Goal: Find specific fact: Find specific fact

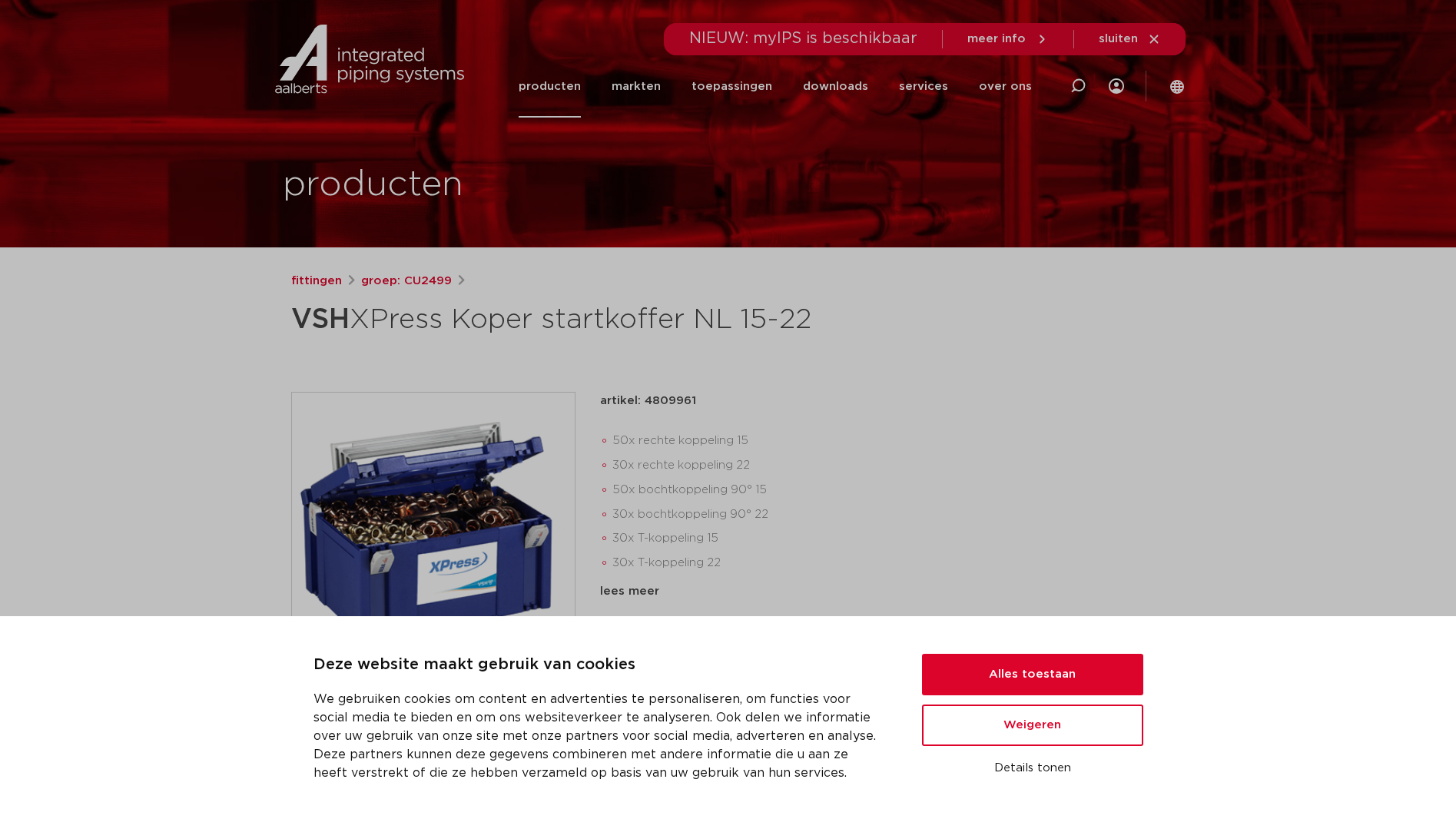
click at [746, 454] on li "30x rechte koppeling 22" at bounding box center [888, 466] width 553 height 24
drag, startPoint x: 746, startPoint y: 454, endPoint x: 876, endPoint y: 458, distance: 130.1
click at [876, 458] on li "30x rechte koppeling 22" at bounding box center [888, 466] width 553 height 24
click at [452, 499] on img at bounding box center [433, 535] width 283 height 283
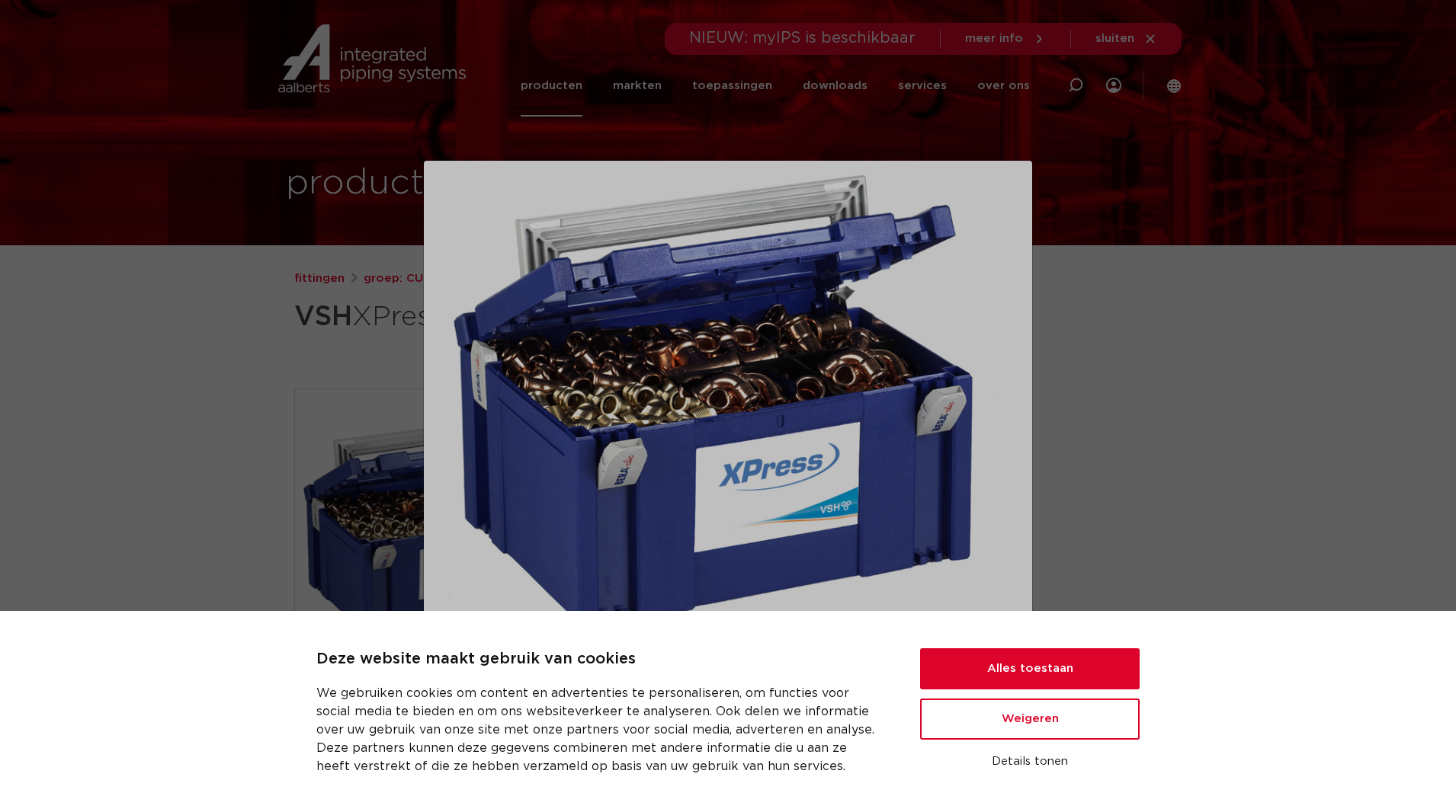
click at [1224, 455] on div at bounding box center [728, 406] width 1456 height 812
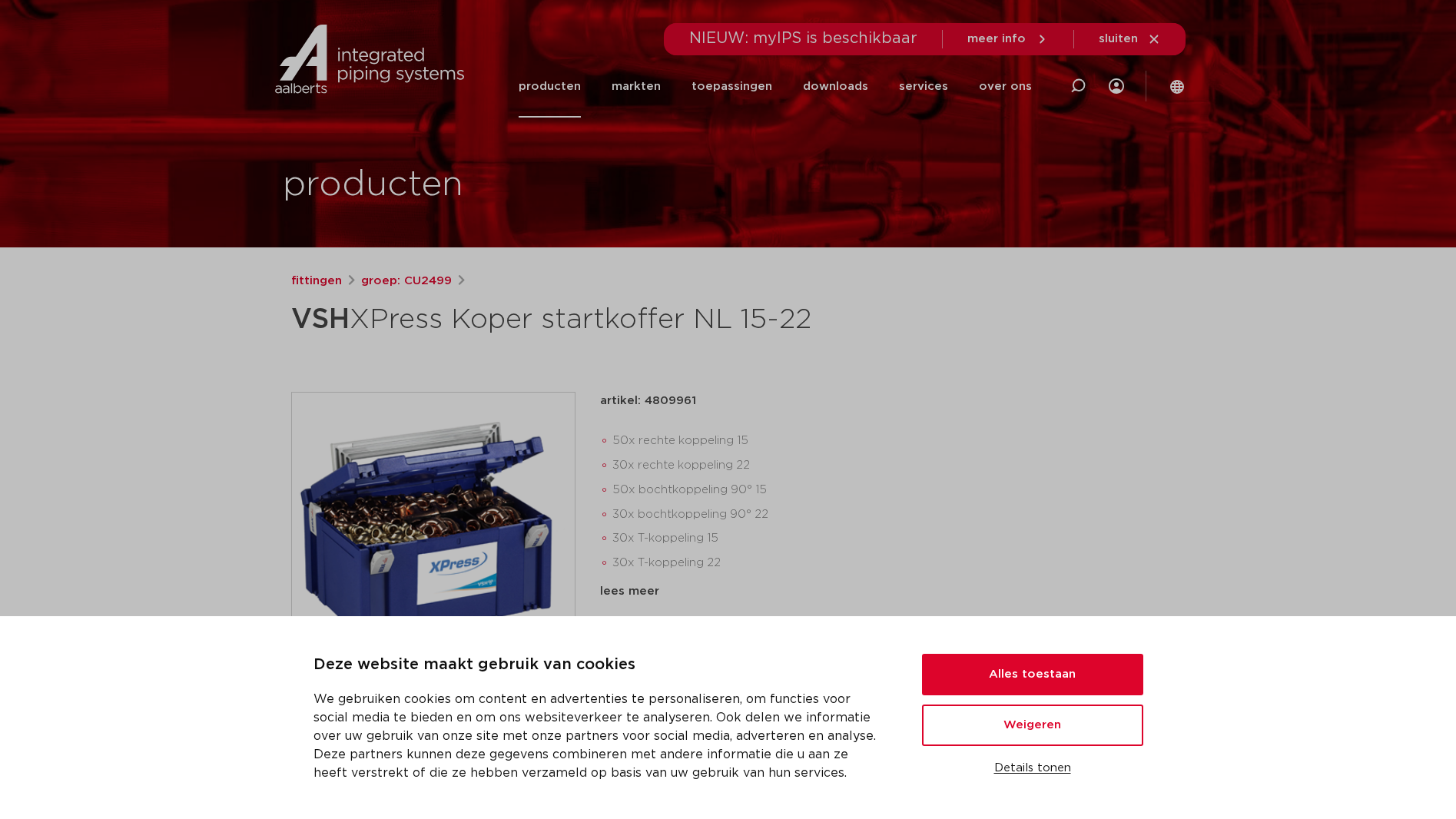
click at [1019, 769] on button "Details tonen" at bounding box center [1032, 768] width 221 height 26
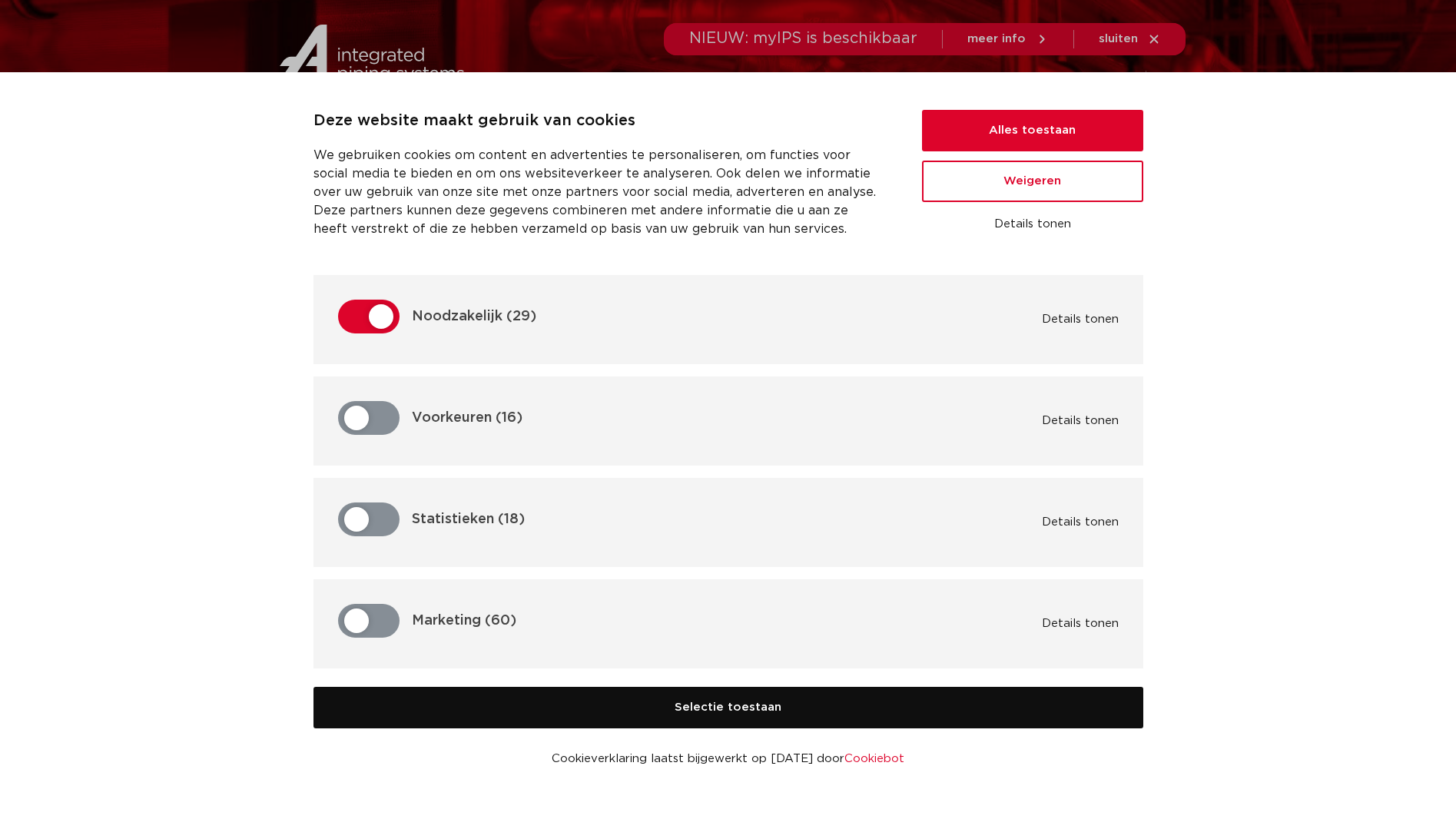
click at [809, 710] on button "Selectie toestaan" at bounding box center [728, 708] width 829 height 42
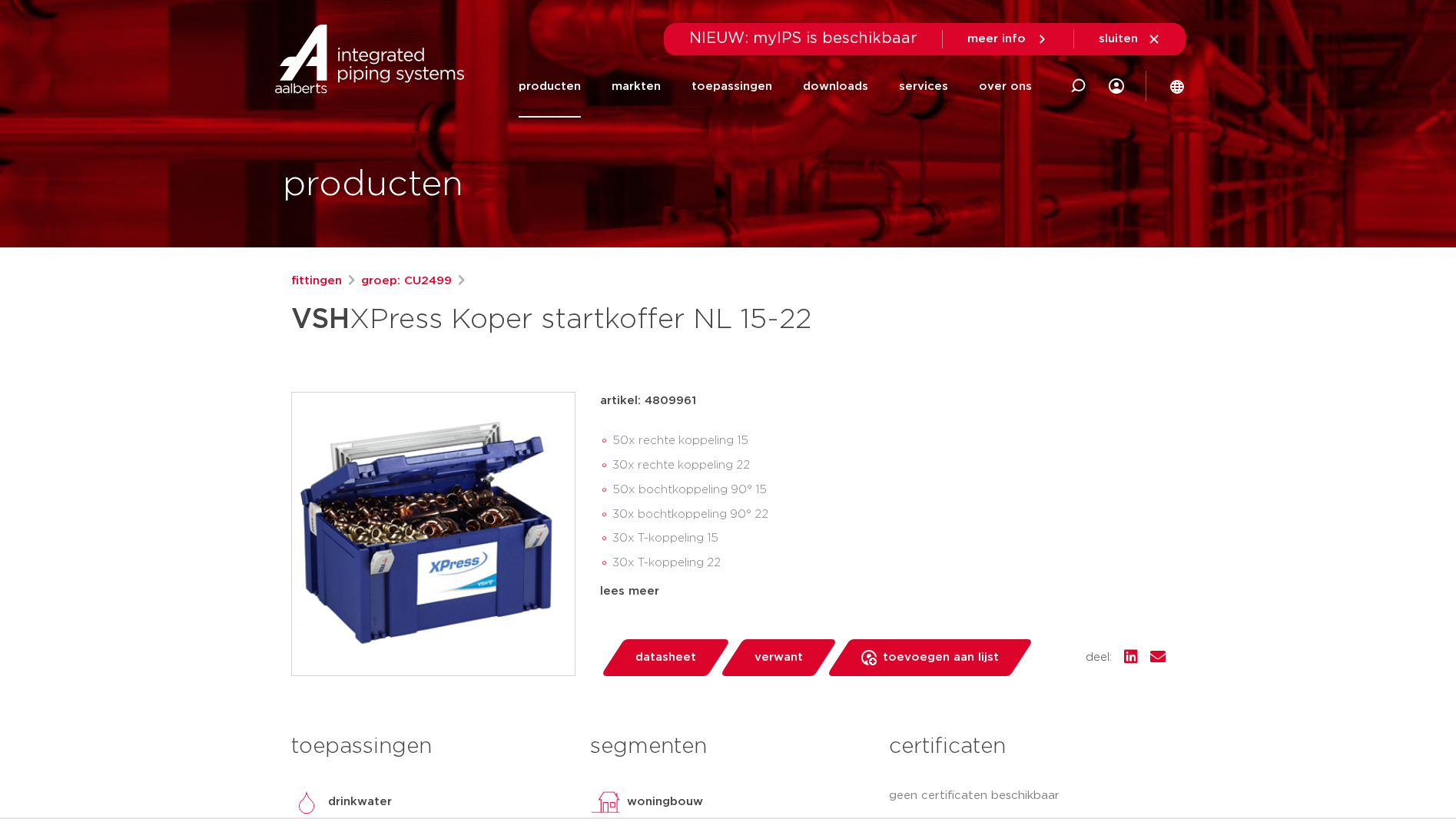
click at [494, 511] on img at bounding box center [433, 535] width 283 height 283
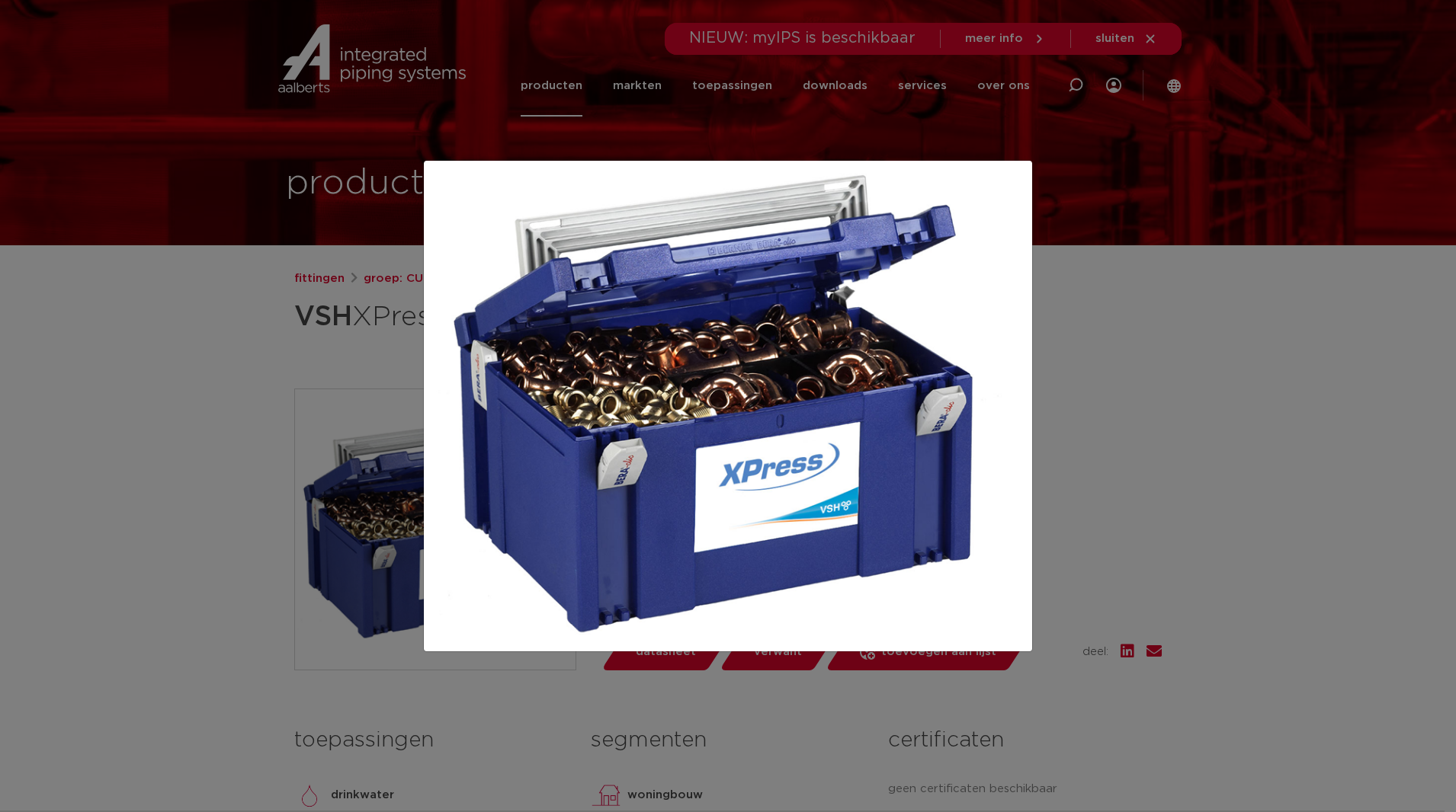
click at [1169, 387] on div at bounding box center [728, 406] width 1456 height 812
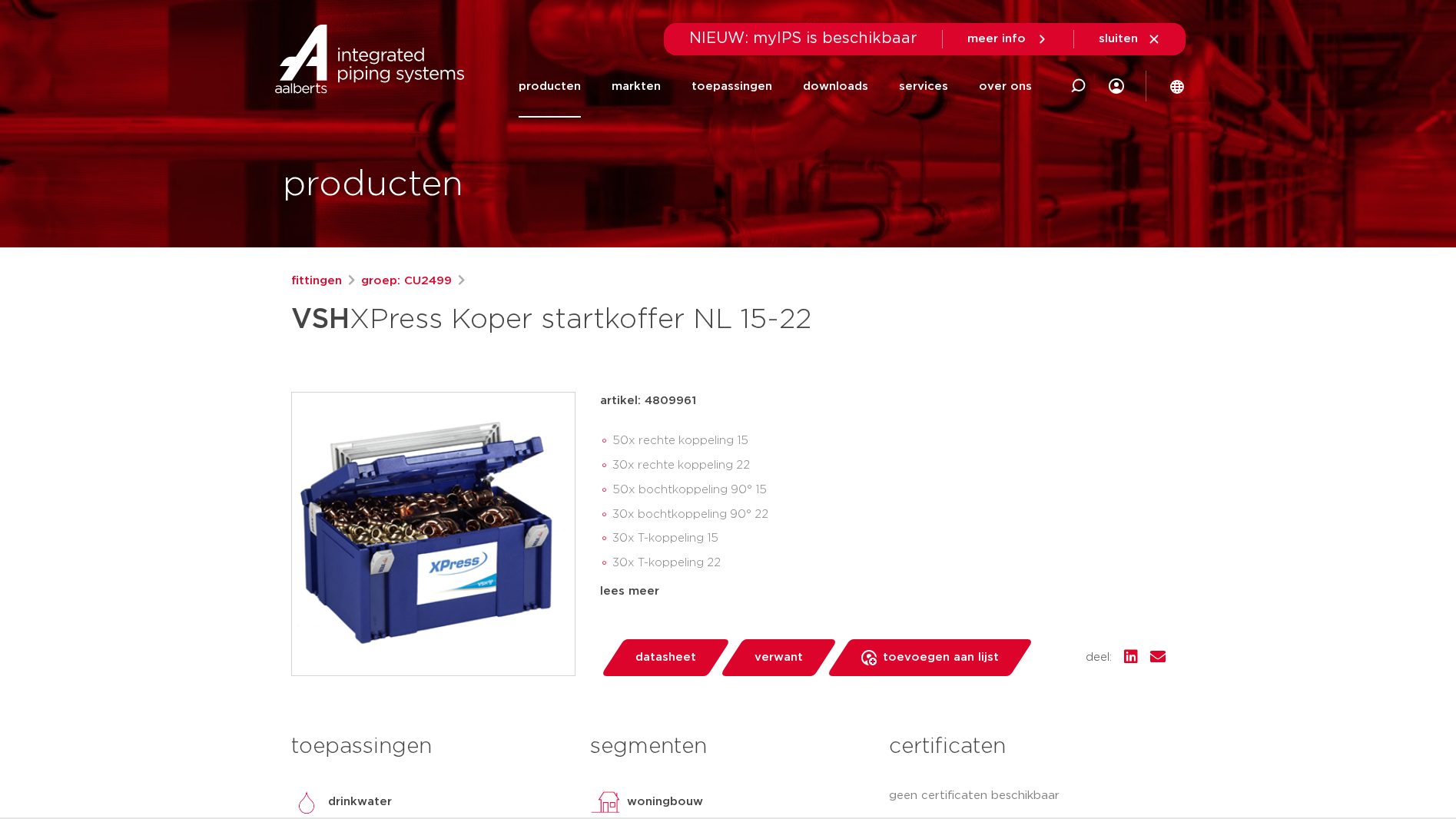
click at [659, 397] on p "artikel: 4809961" at bounding box center [648, 401] width 96 height 18
click at [659, 398] on p "artikel: 4809961" at bounding box center [648, 401] width 96 height 18
copy p "4809961"
